Goal: Submit feedback/report problem: Submit feedback/report problem

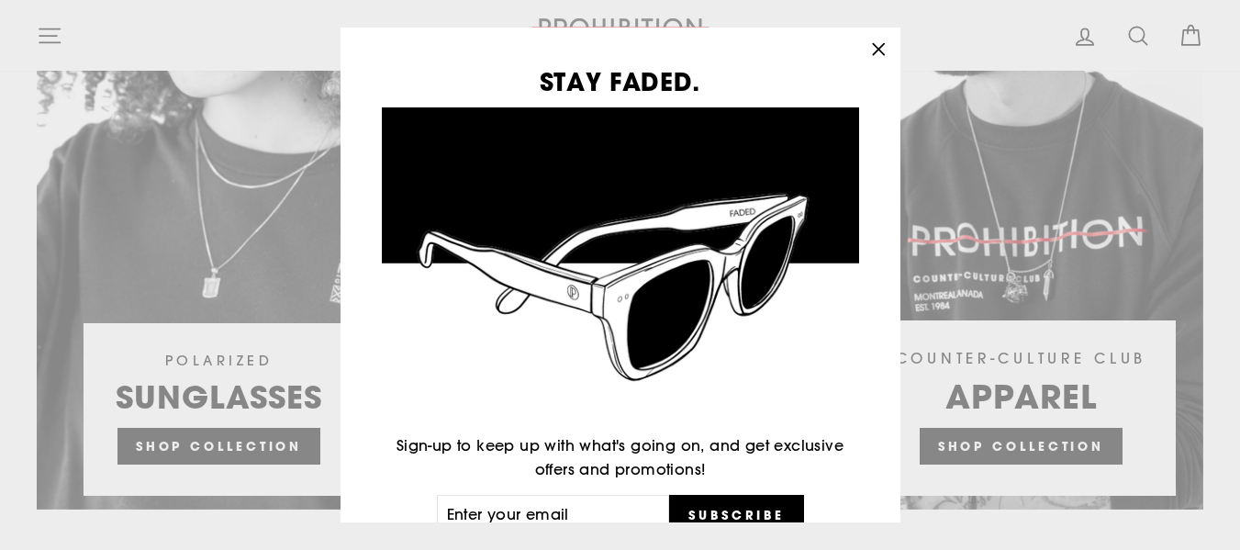
scroll to position [1469, 0]
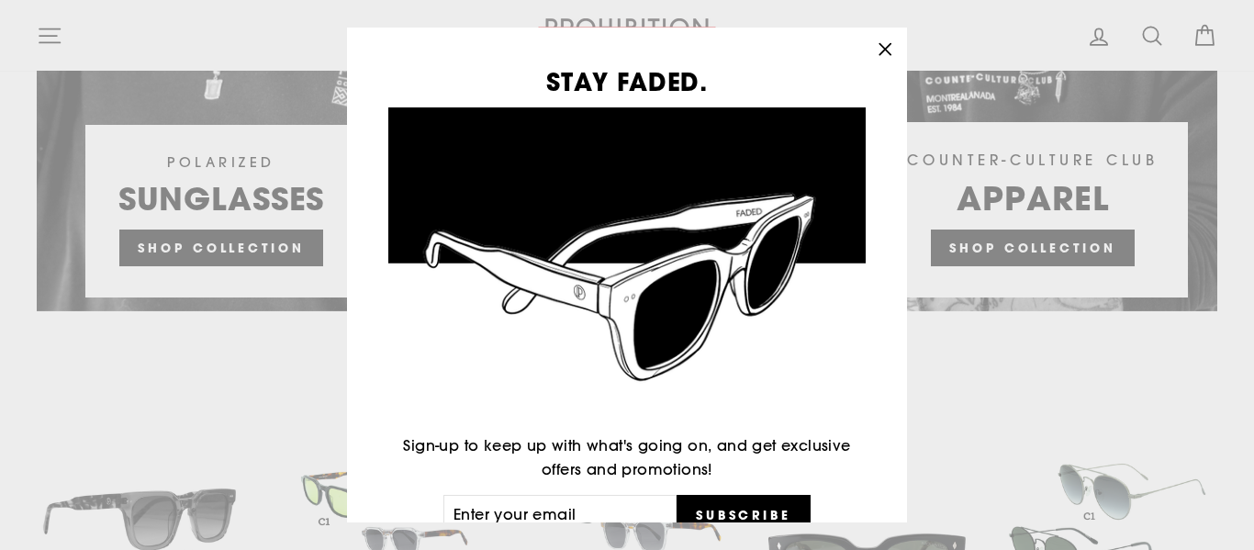
click at [884, 45] on icon "button" at bounding box center [885, 50] width 26 height 26
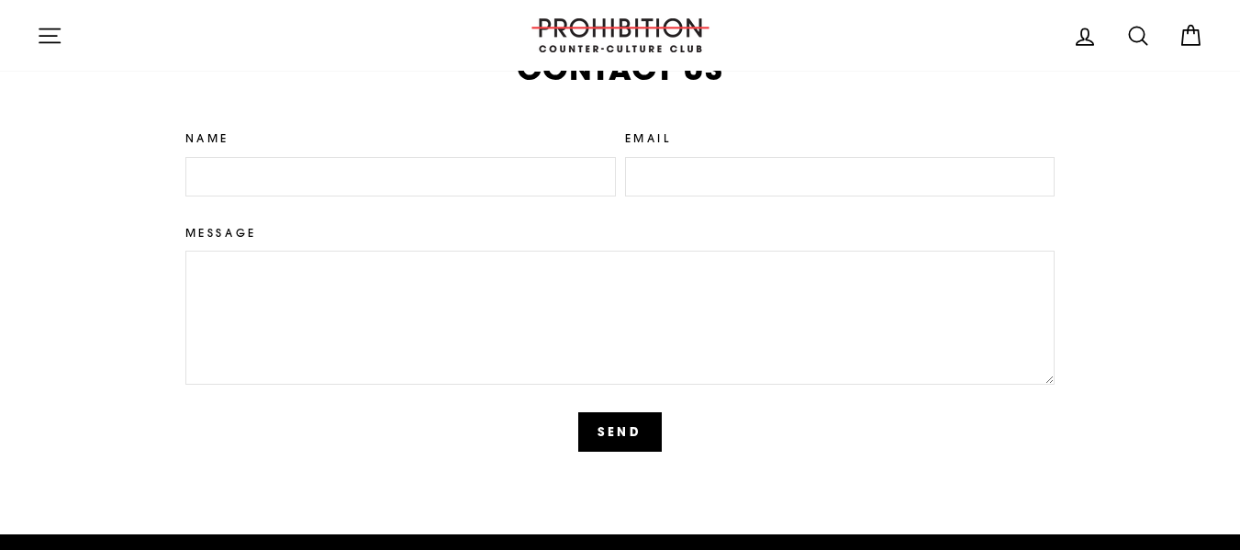
scroll to position [4039, 0]
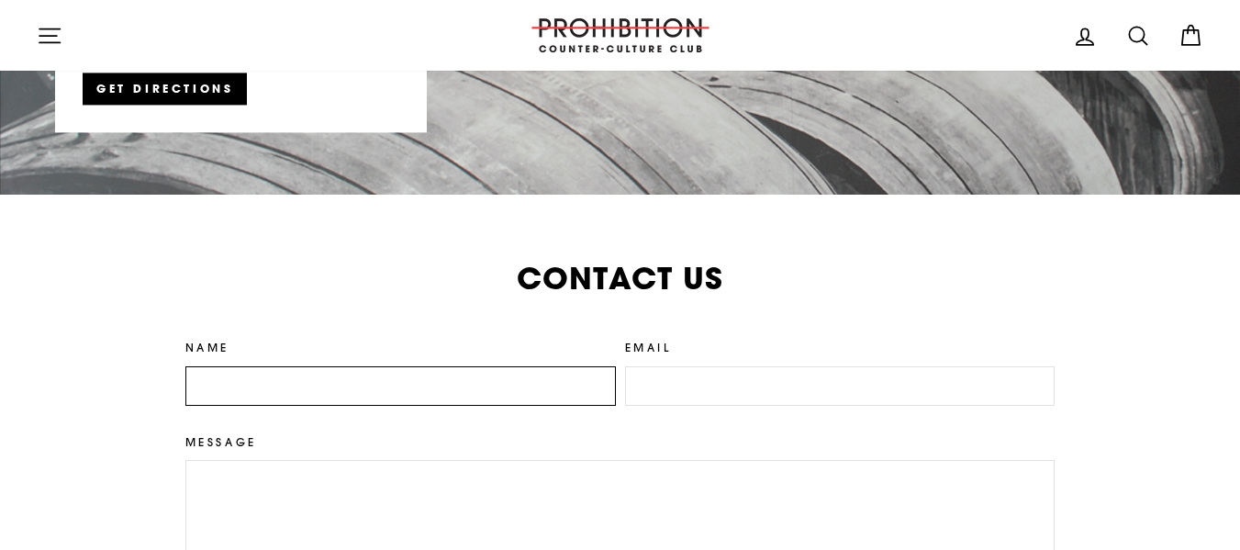
click at [394, 377] on input "Name" at bounding box center [400, 386] width 431 height 40
type input "[PERSON_NAME]"
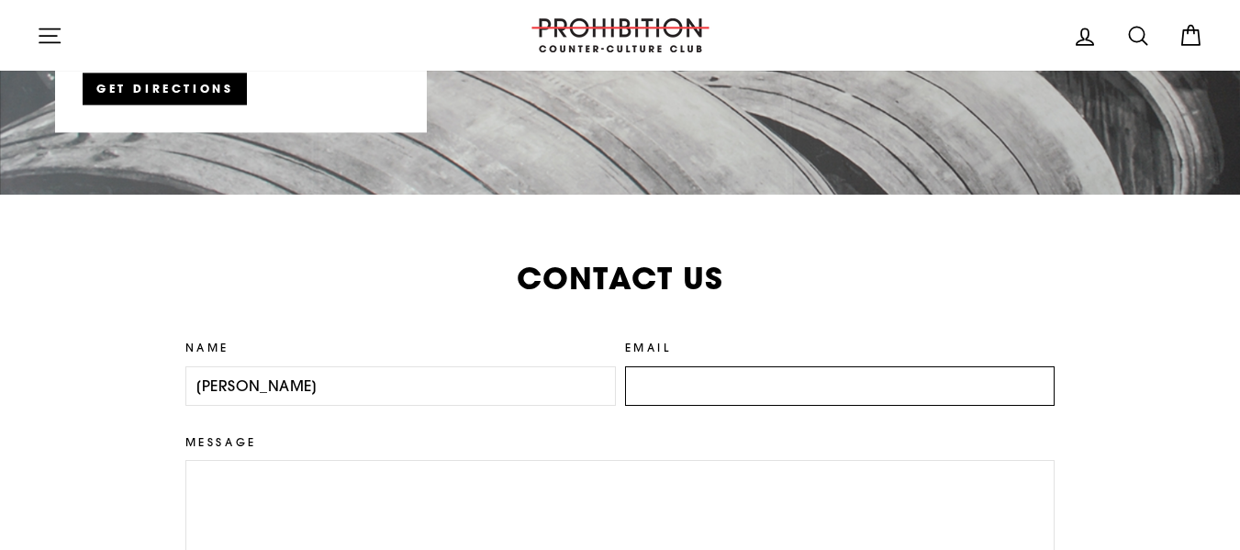
click at [677, 384] on input "Email" at bounding box center [840, 386] width 431 height 40
type input "[PERSON_NAME][EMAIL_ADDRESS][DOMAIN_NAME]"
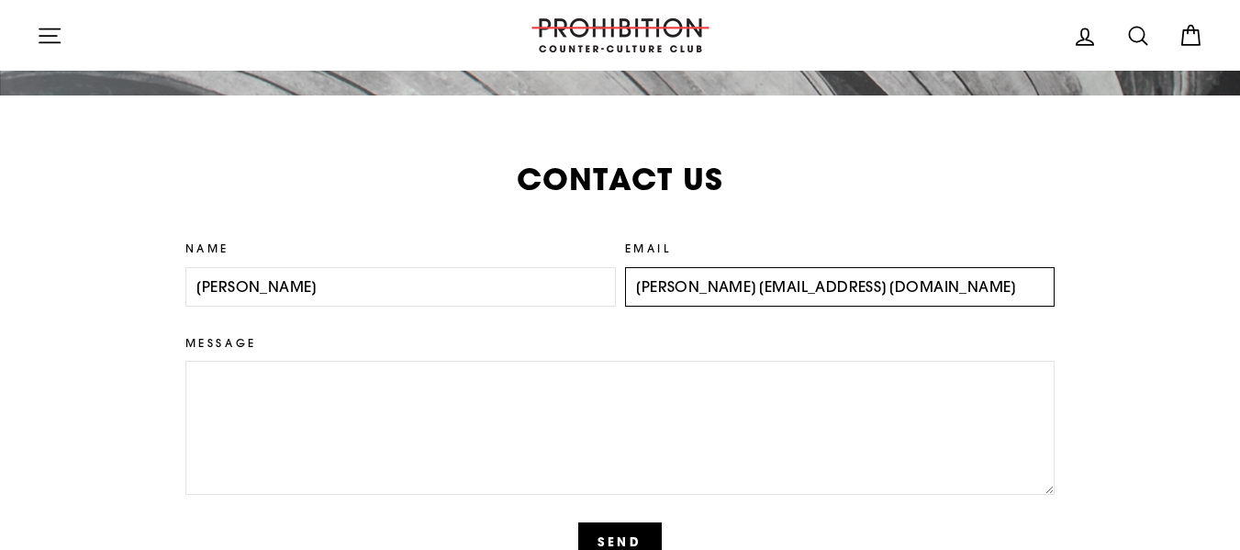
scroll to position [4314, 0]
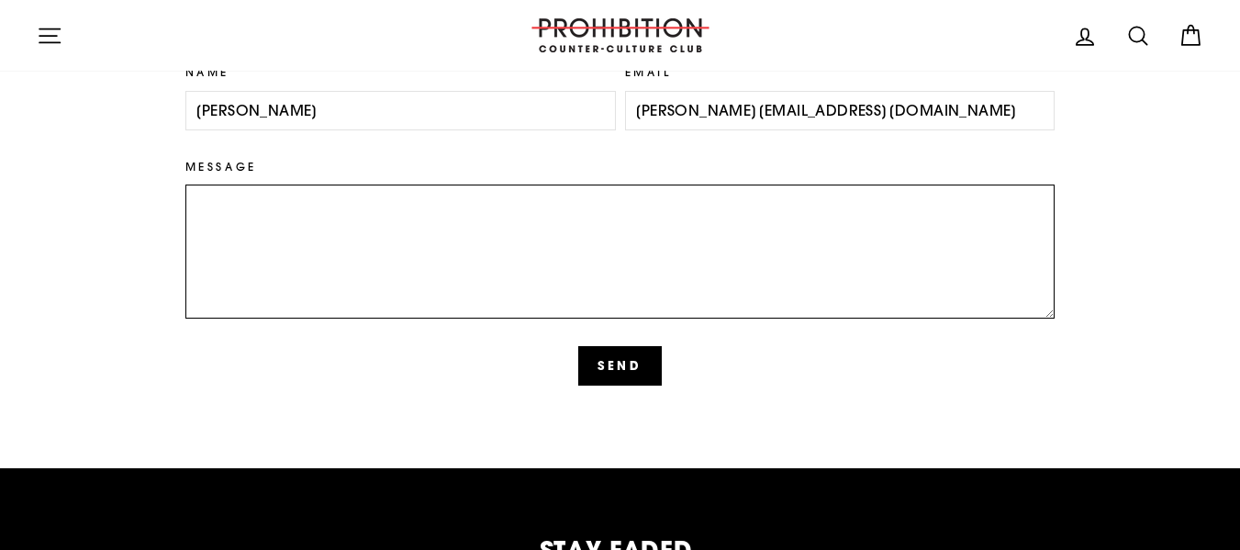
click at [252, 250] on textarea "Message" at bounding box center [620, 252] width 870 height 134
paste textarea "Hello, My name is [PERSON_NAME] and I represent Ozeol International I am trying…"
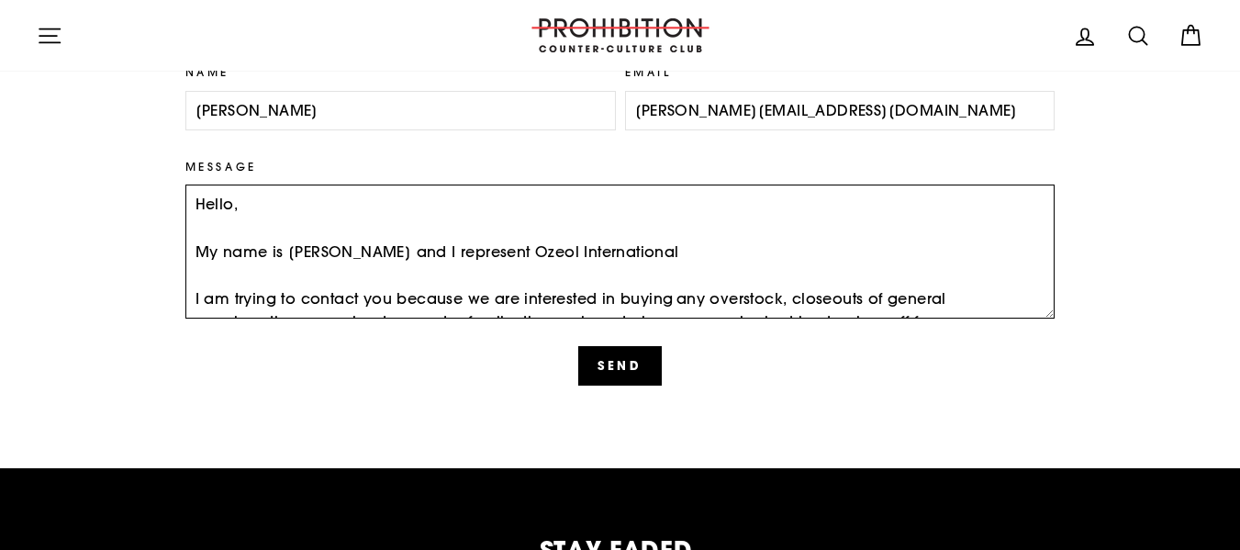
scroll to position [282, 0]
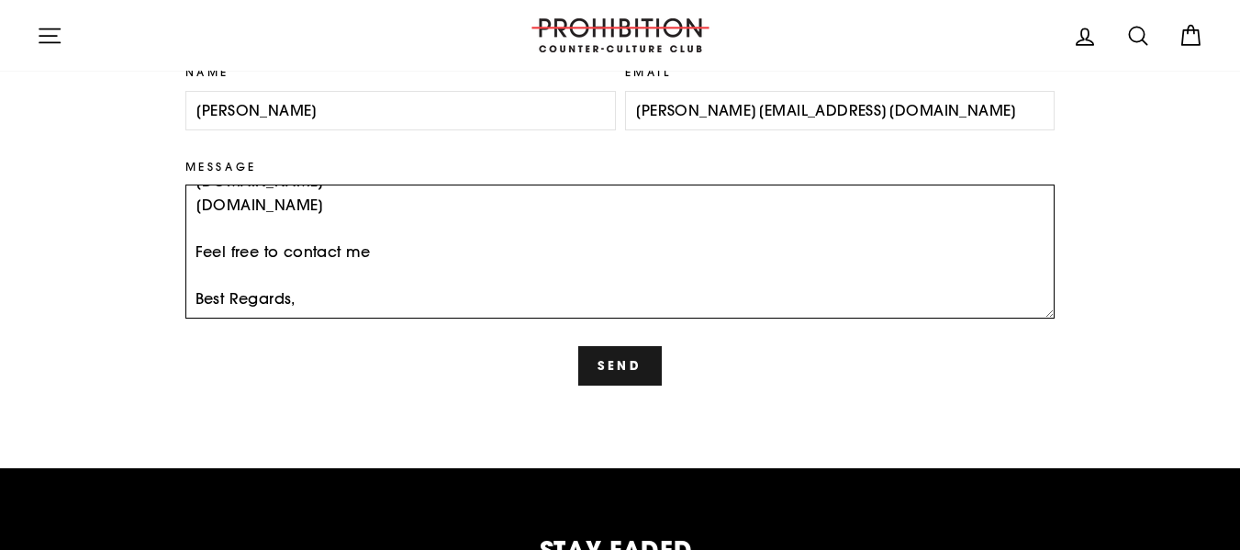
type textarea "Hello, My name is [PERSON_NAME] and I represent Ozeol International I am trying…"
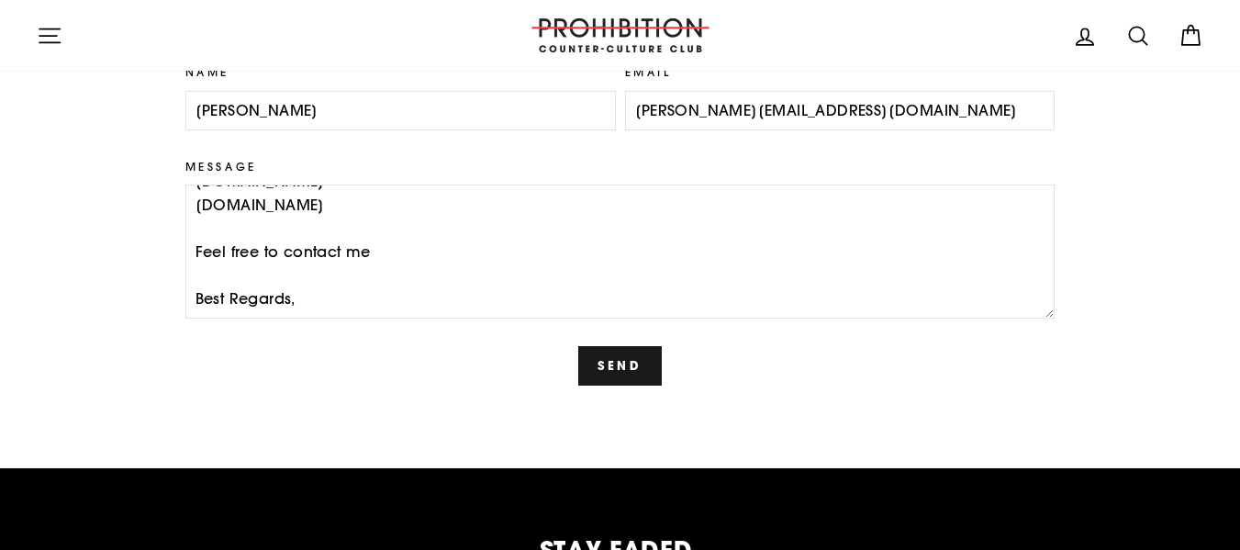
click at [630, 381] on button "Send" at bounding box center [620, 365] width 84 height 39
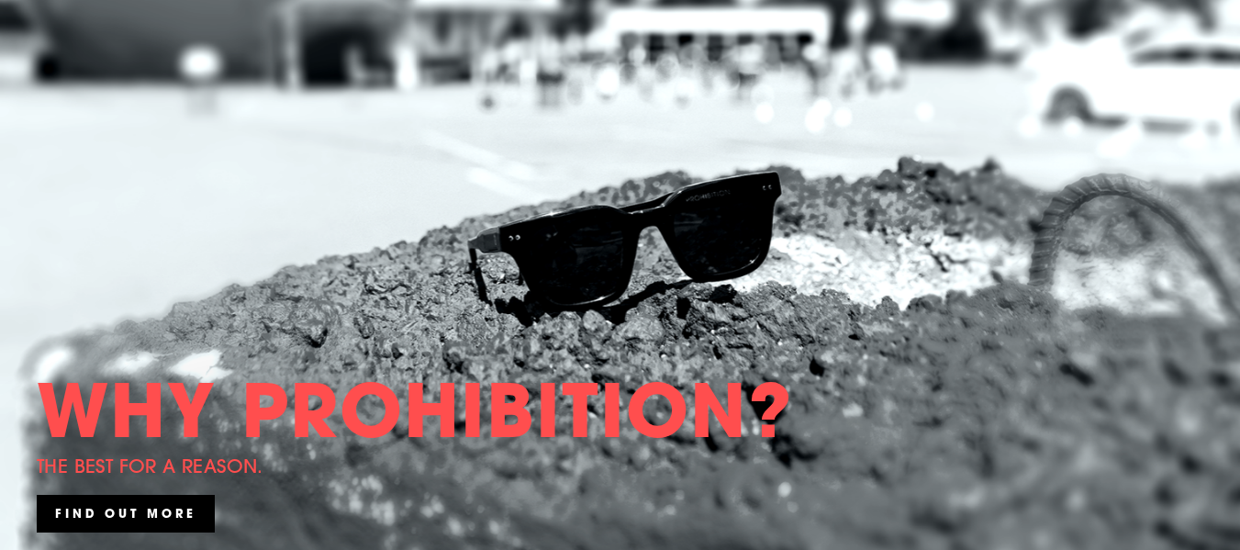
scroll to position [92, 0]
